Goal: Check status: Check status

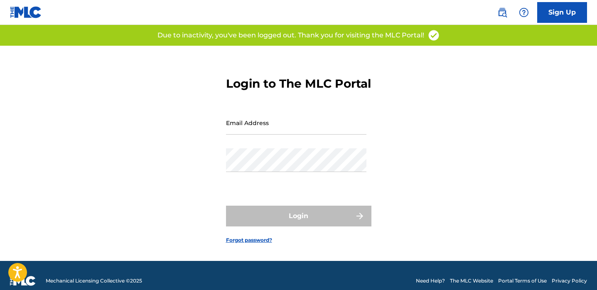
click at [256, 135] on input "Email Address" at bounding box center [296, 123] width 140 height 24
type input "[EMAIL_ADDRESS][DOMAIN_NAME]"
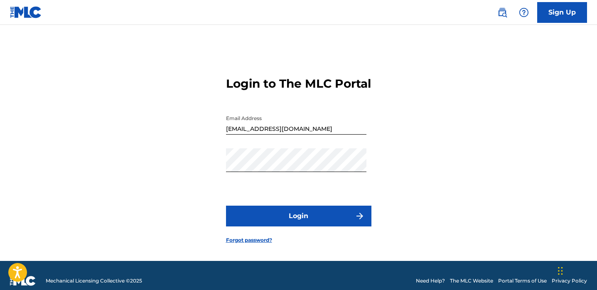
click at [301, 226] on button "Login" at bounding box center [298, 216] width 145 height 21
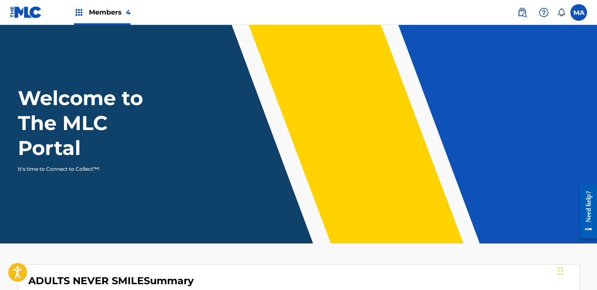
click at [80, 10] on img at bounding box center [79, 12] width 10 height 10
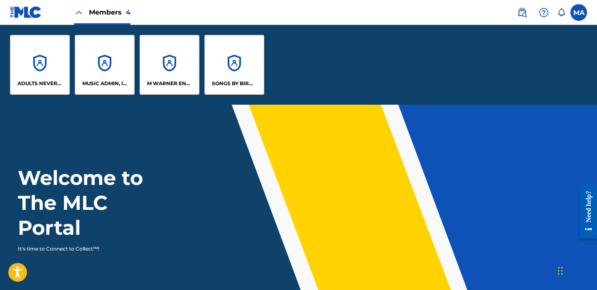
click at [104, 72] on div "MUSIC ADMIN, INC." at bounding box center [105, 65] width 60 height 60
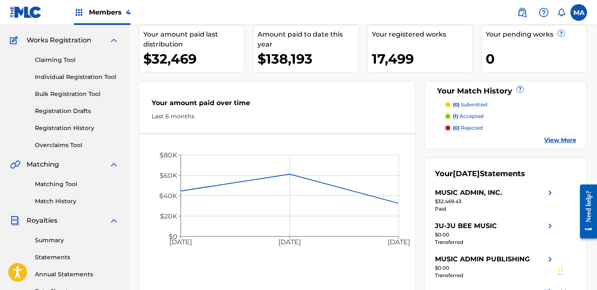
scroll to position [111, 0]
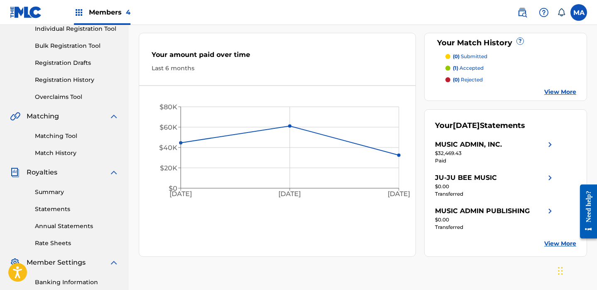
click at [55, 194] on link "Summary" at bounding box center [77, 192] width 84 height 9
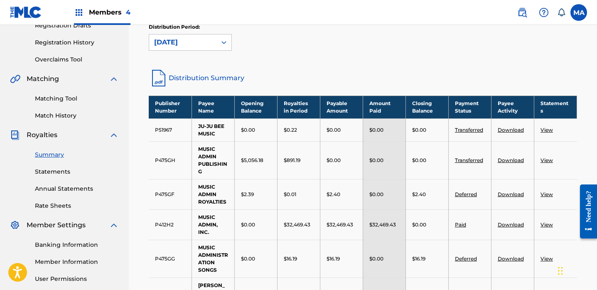
scroll to position [147, 0]
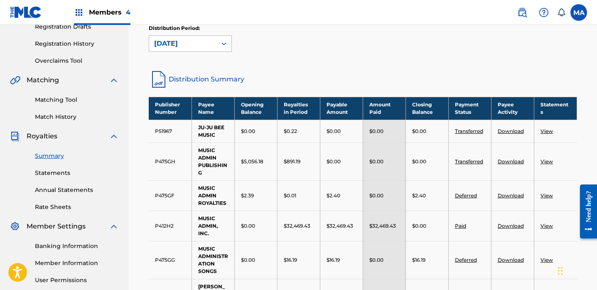
click at [223, 45] on icon at bounding box center [224, 43] width 8 height 8
click at [345, 52] on div "Distribution Period: August 2025" at bounding box center [363, 42] width 428 height 35
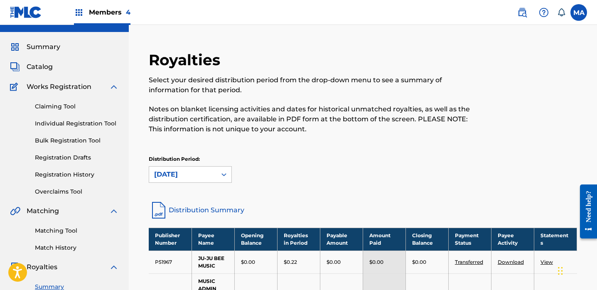
scroll to position [14, 0]
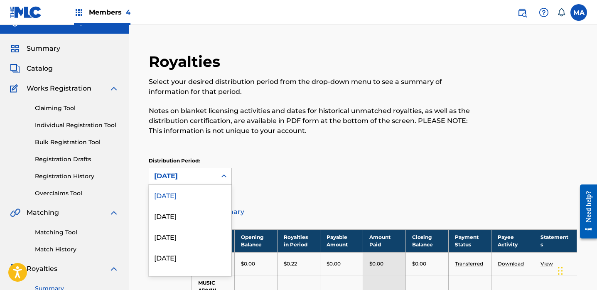
click at [225, 177] on div "August 2025 selected, 1 of 53. 53 results available. Use Up and Down to choose …" at bounding box center [190, 176] width 83 height 17
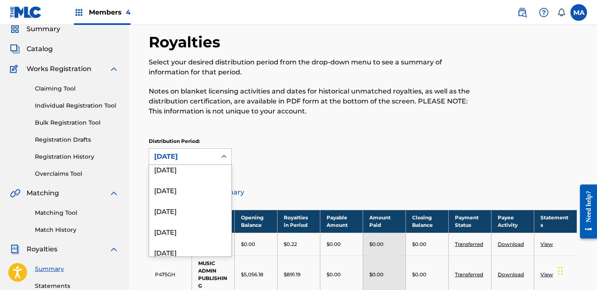
scroll to position [1010, 0]
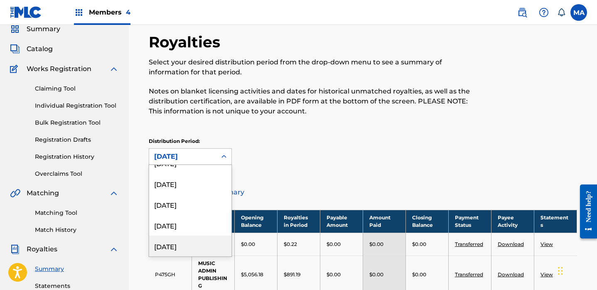
click at [179, 250] on div "[DATE]" at bounding box center [190, 246] width 82 height 21
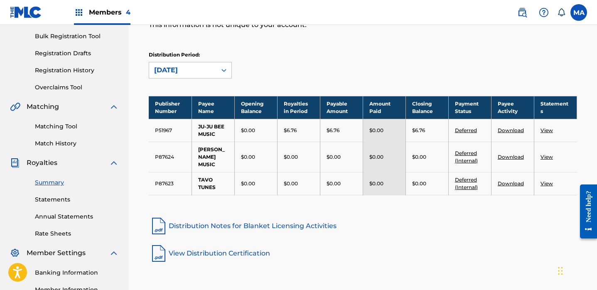
scroll to position [123, 0]
